Goal: Complete application form

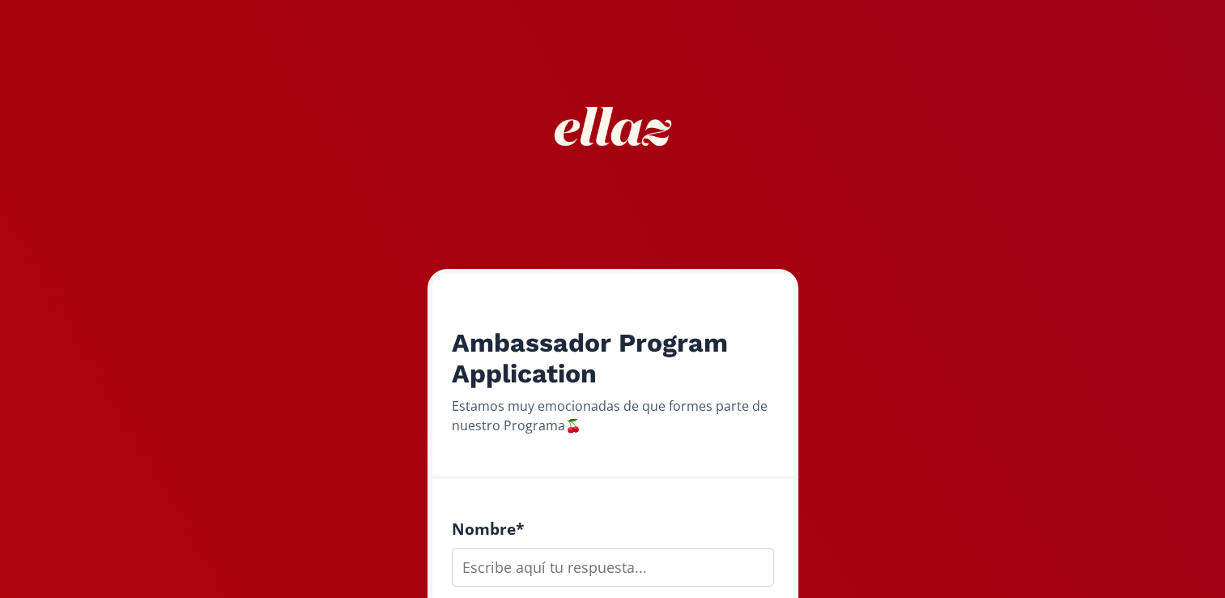
click at [505, 484] on div "Nombre *" at bounding box center [613, 554] width 361 height 151
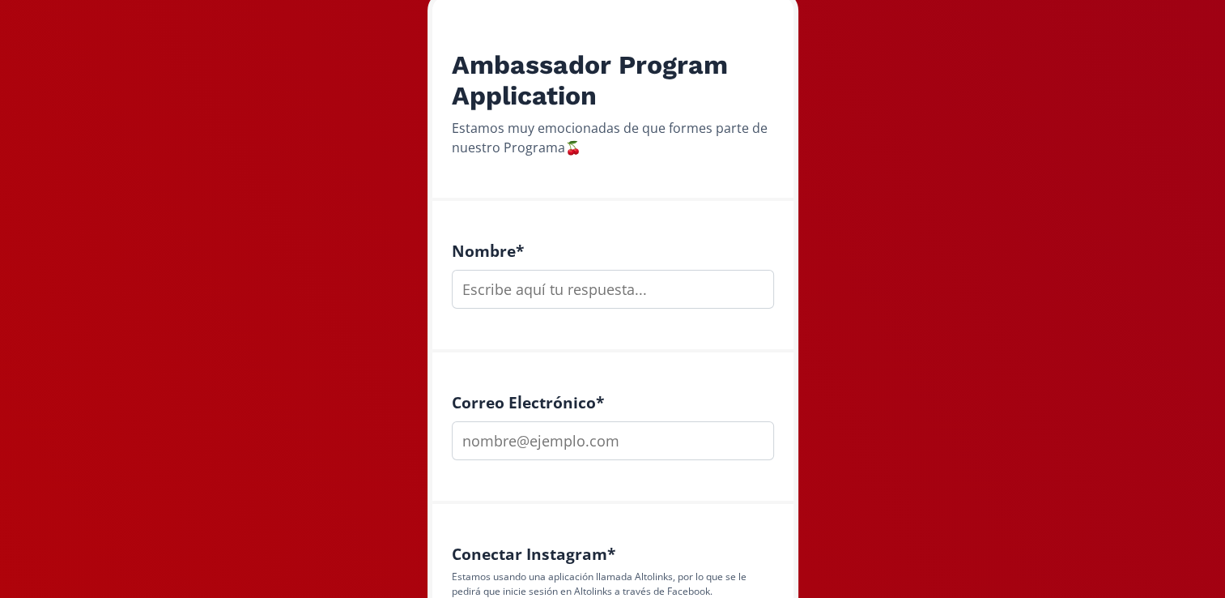
scroll to position [279, 0]
click at [567, 302] on input "text" at bounding box center [613, 288] width 322 height 39
type input "Alejandra Valenzuela"
click at [606, 450] on input "email" at bounding box center [613, 439] width 322 height 39
click at [557, 441] on input "alevalenzuela30@hotmail.com" at bounding box center [613, 439] width 322 height 39
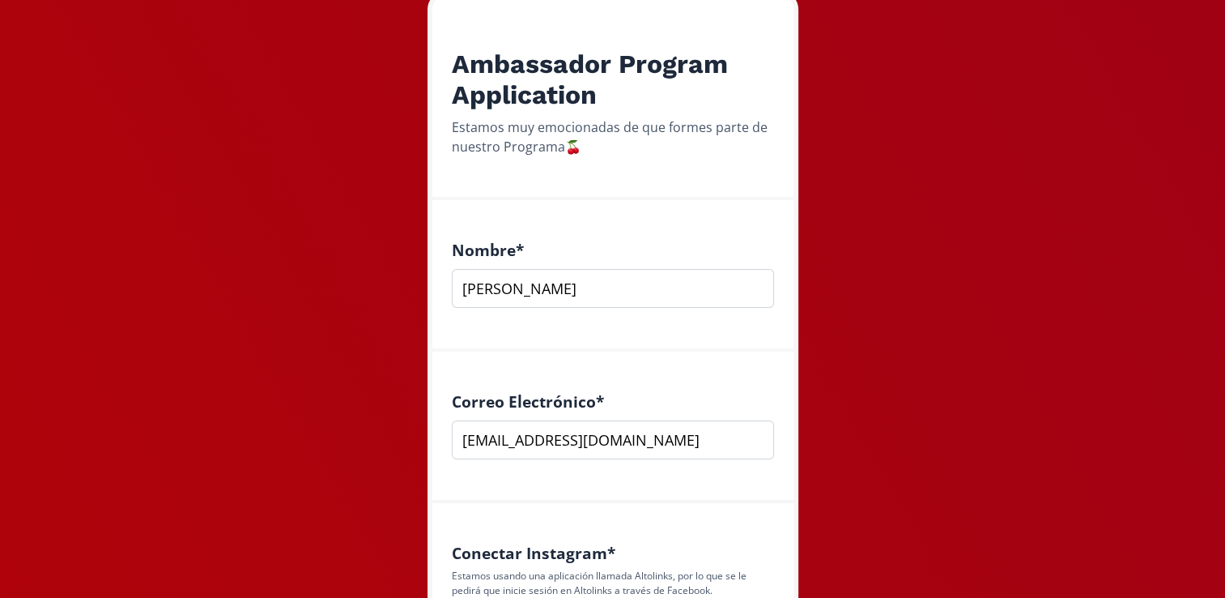
click at [552, 441] on input "alevalenzuela30@hotmail.com" at bounding box center [613, 439] width 322 height 39
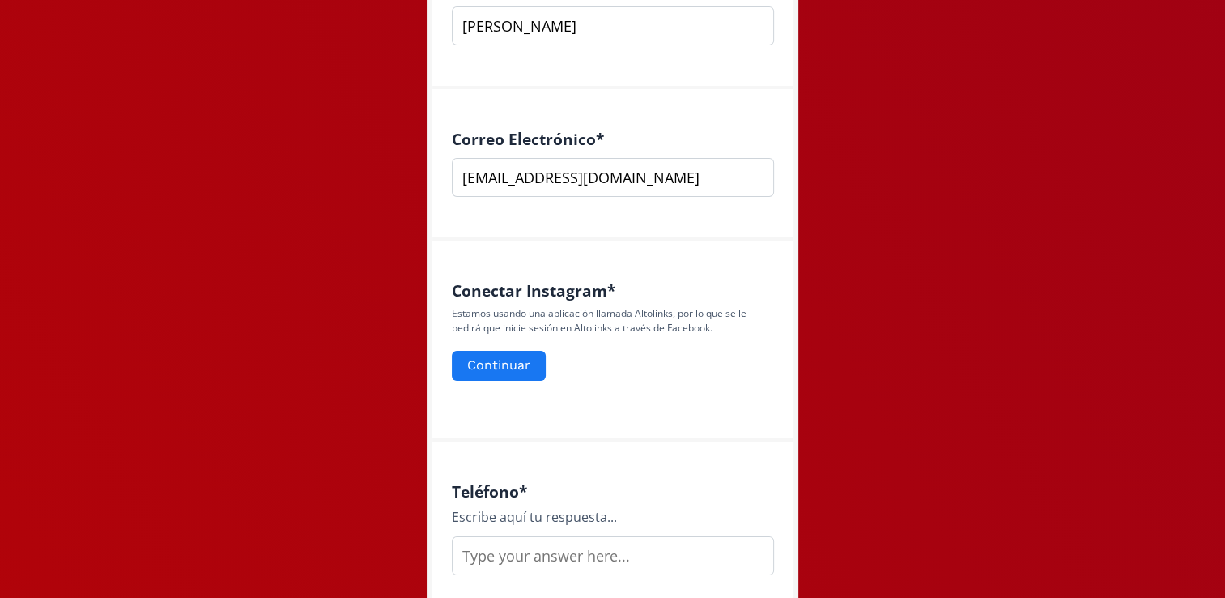
scroll to position [544, 0]
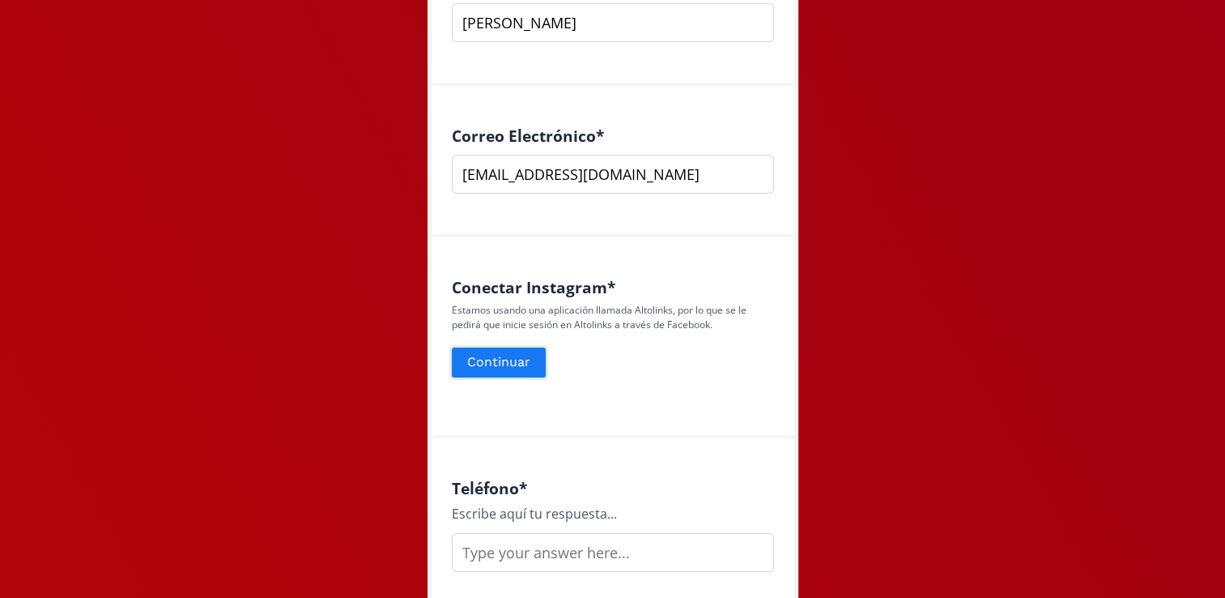
type input "alevalenzuela.30@hotmail.com"
click at [521, 356] on button "Continuar" at bounding box center [499, 362] width 99 height 35
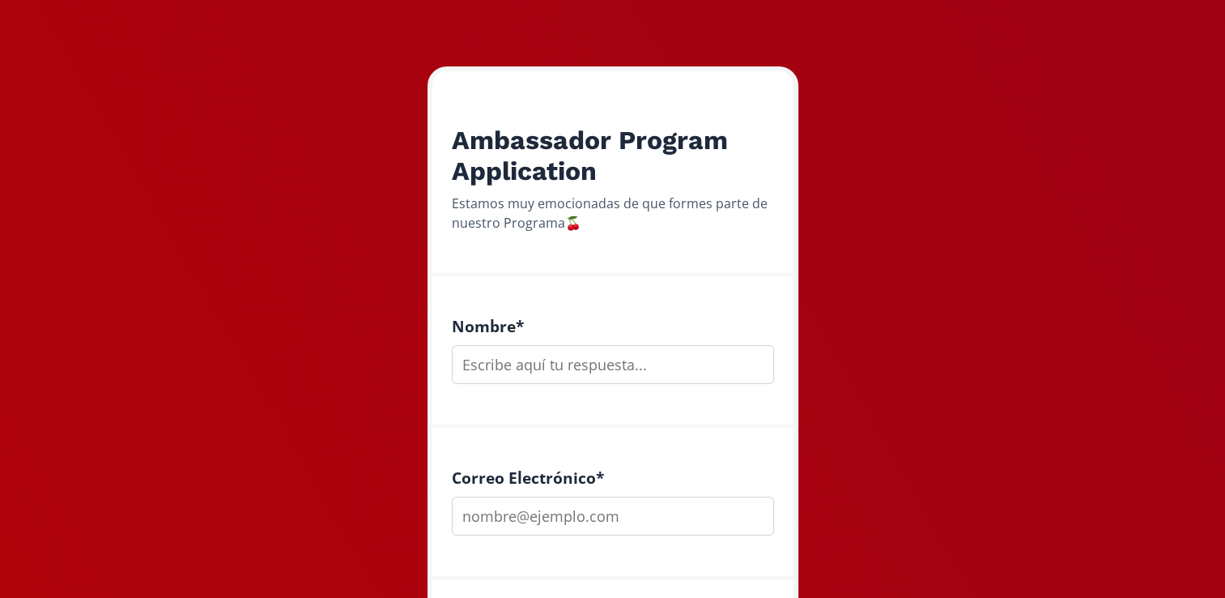
scroll to position [204, 0]
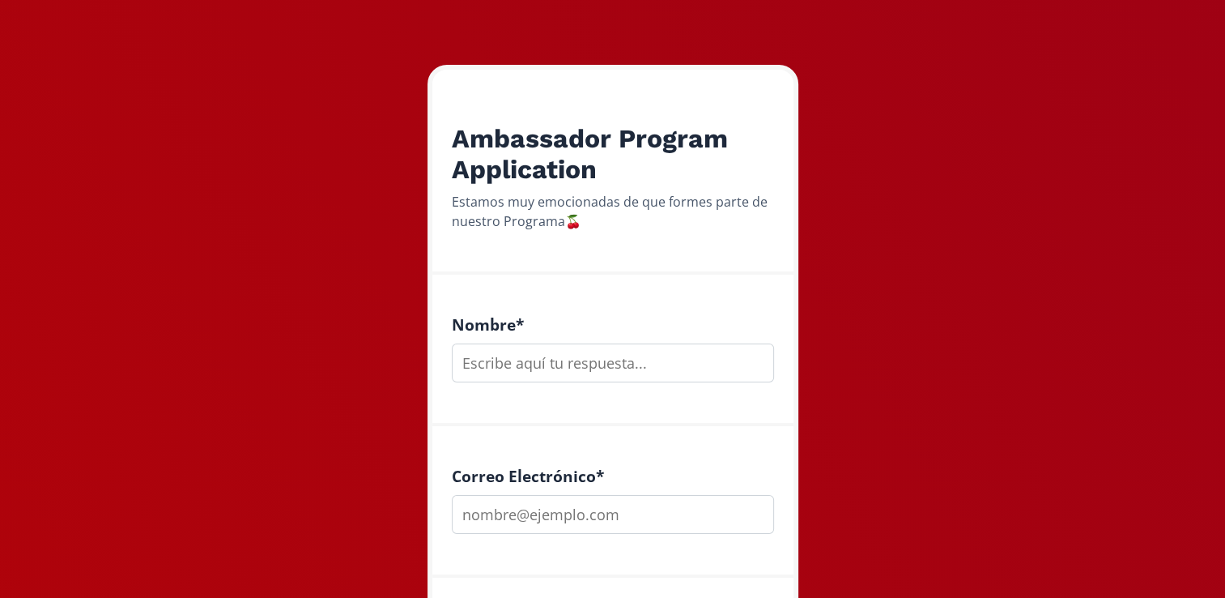
click at [590, 371] on input "text" at bounding box center [613, 362] width 322 height 39
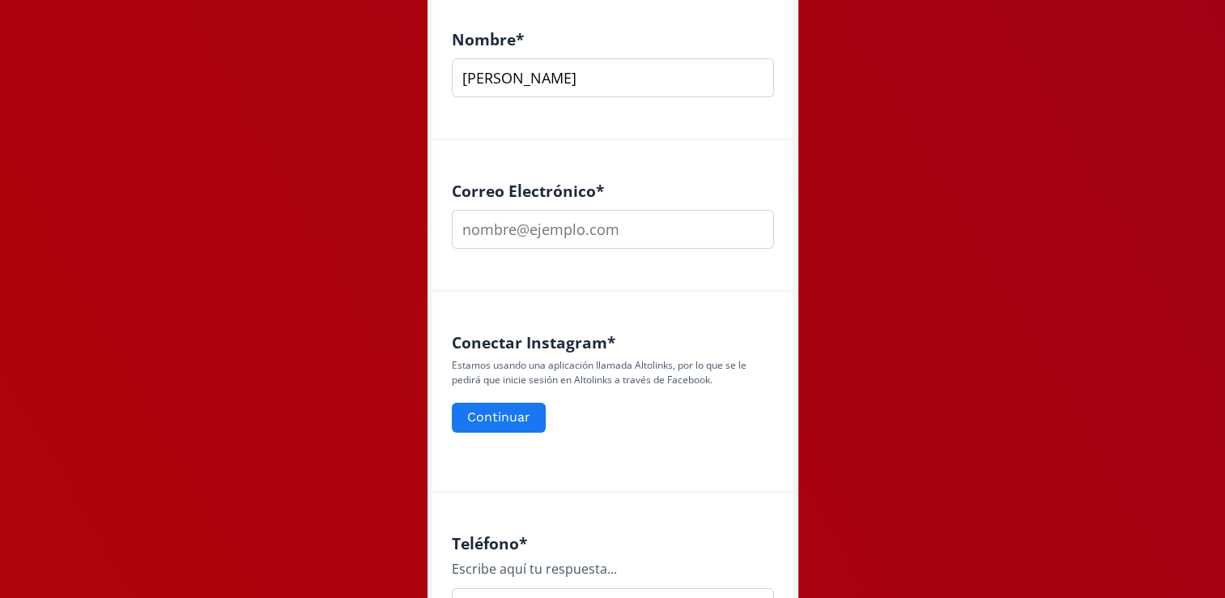
scroll to position [488, 0]
type input "Alejandra Valenzuela"
click at [670, 228] on input "email" at bounding box center [613, 230] width 322 height 39
type input "alevalenzuela.30@hotmail.com"
click at [521, 417] on button "Continuar" at bounding box center [499, 418] width 99 height 35
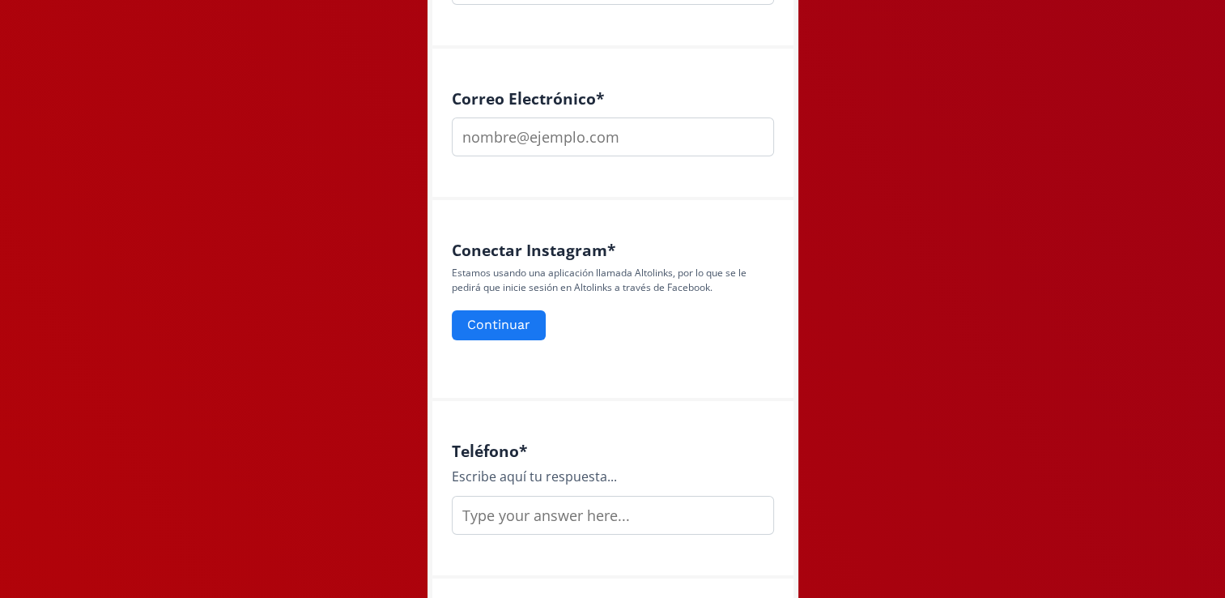
scroll to position [577, 0]
